Goal: Use online tool/utility: Utilize a website feature to perform a specific function

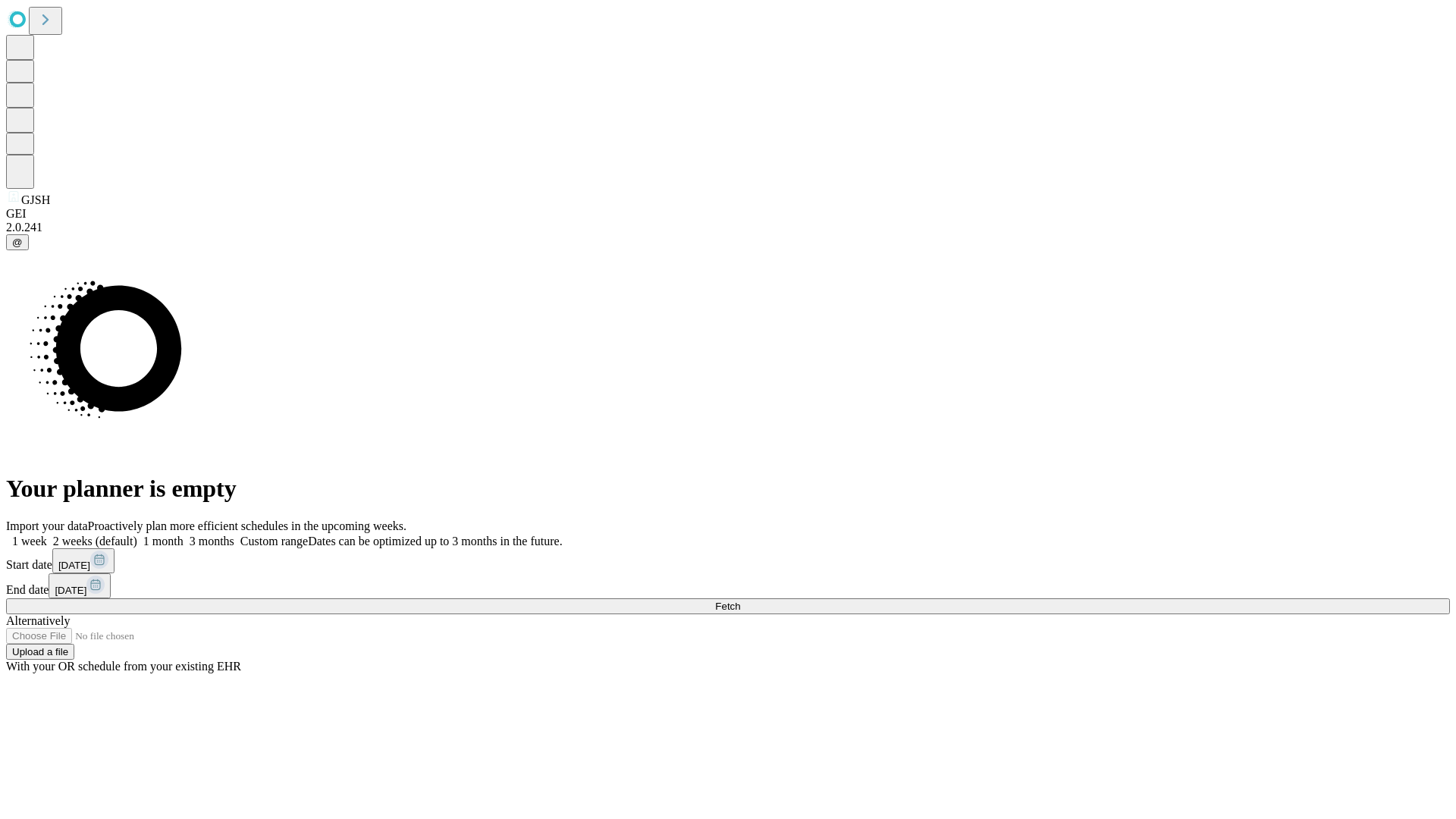
click at [740, 601] on span "Fetch" at bounding box center [727, 606] width 25 height 11
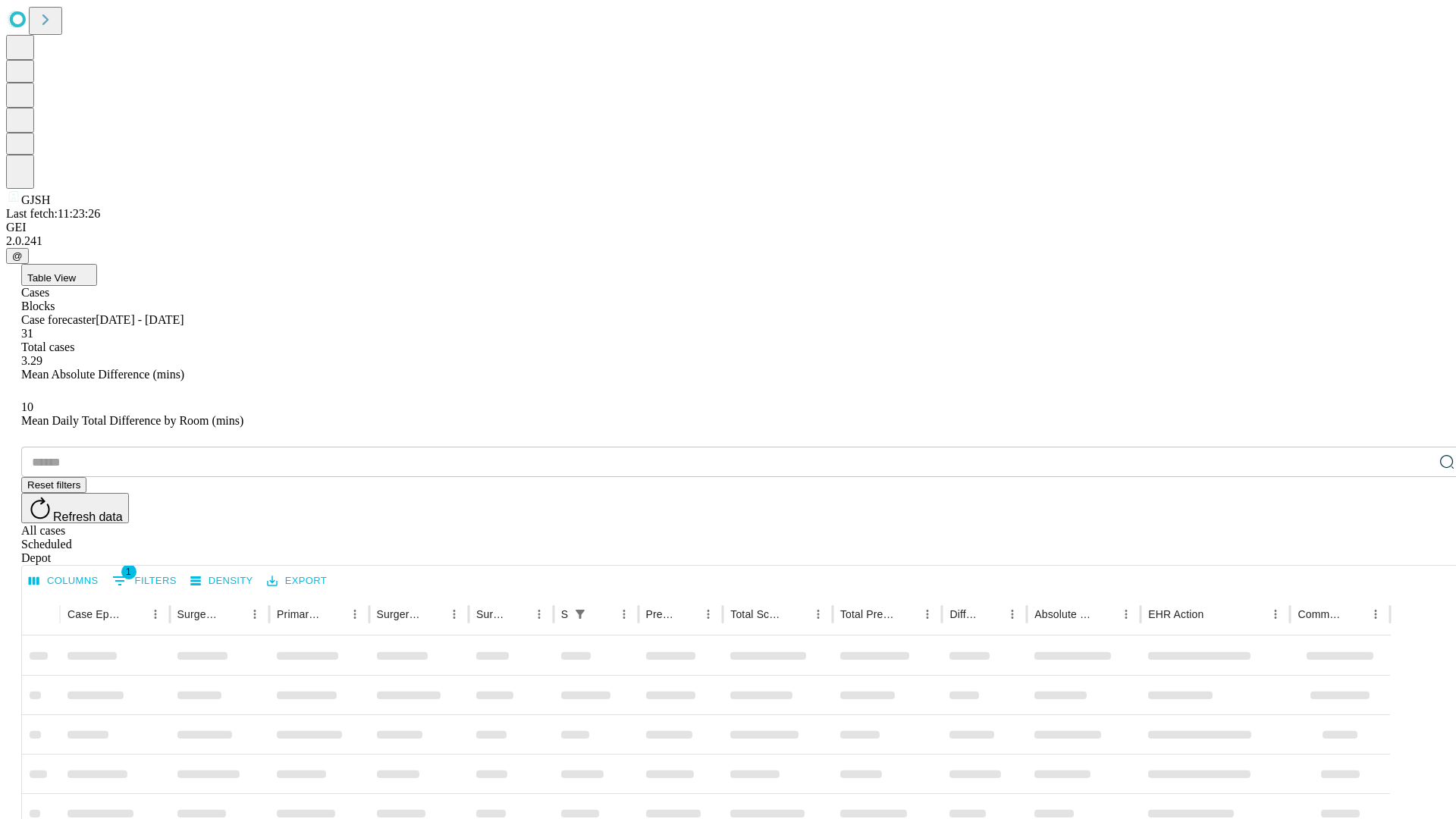
click at [76, 272] on span "Table View" at bounding box center [52, 278] width 49 height 11
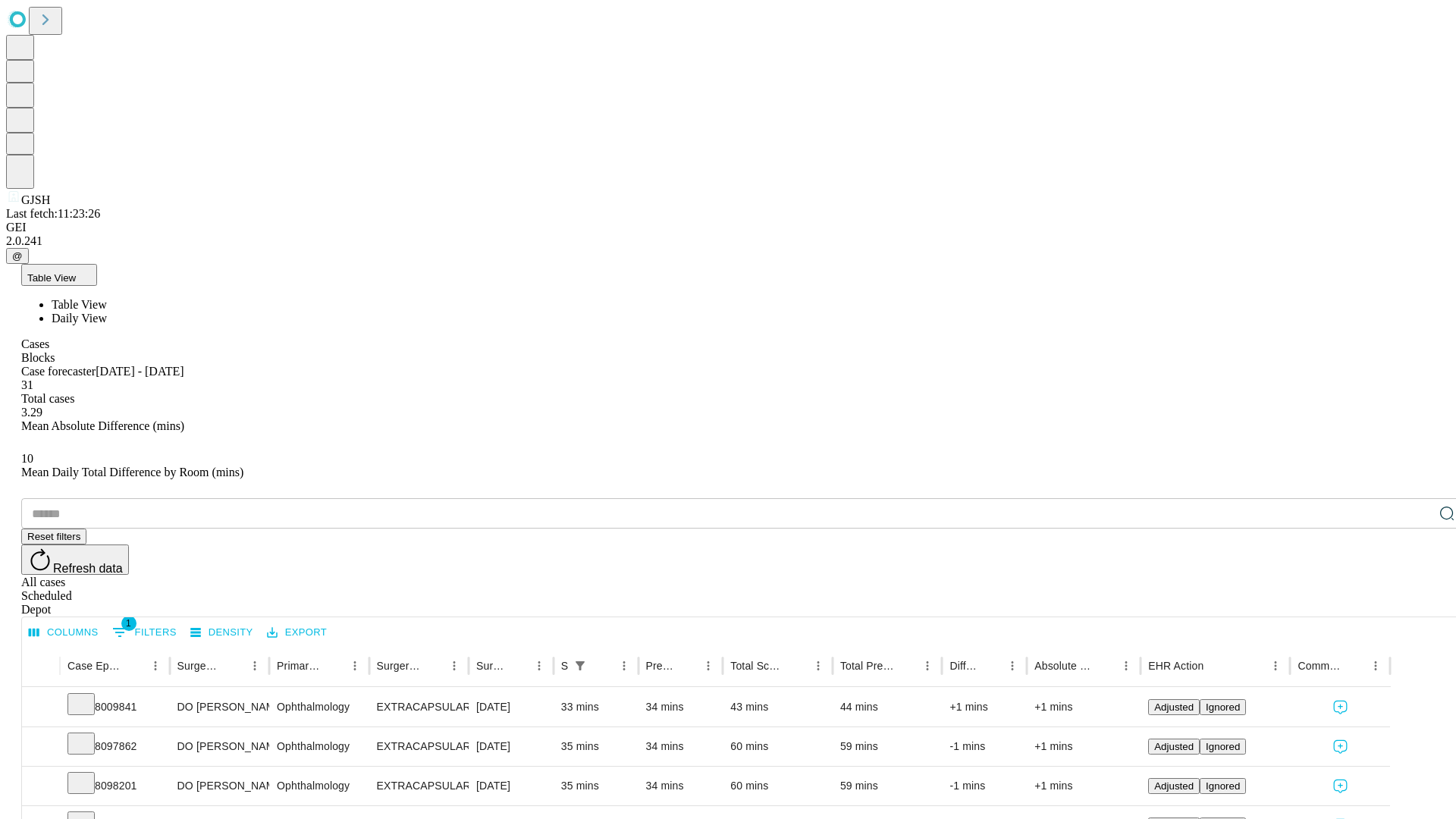
click at [107, 311] on span "Daily View" at bounding box center [79, 318] width 56 height 13
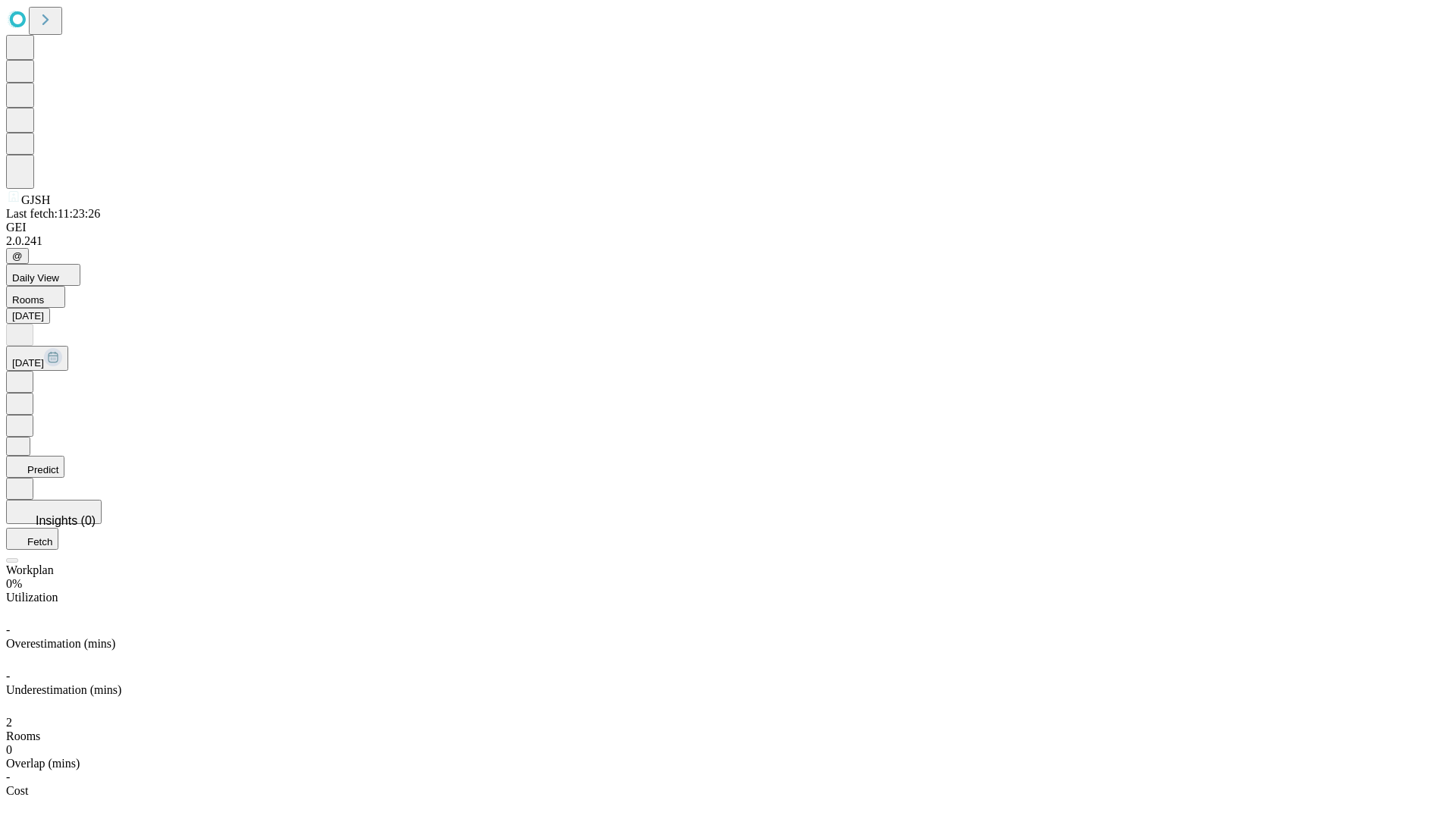
click at [64, 456] on button "Predict" at bounding box center [35, 466] width 59 height 22
